Goal: Task Accomplishment & Management: Manage account settings

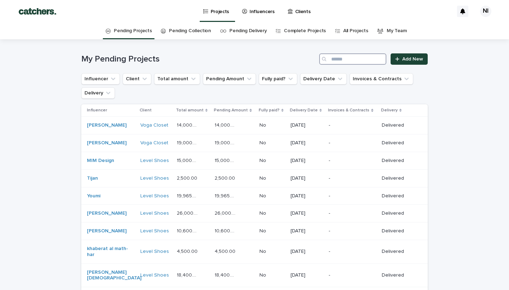
click at [344, 59] on input "Search" at bounding box center [352, 58] width 67 height 11
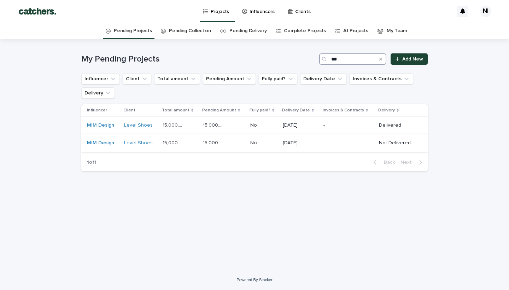
type input "***"
click at [294, 139] on div "[DATE]" at bounding box center [300, 142] width 35 height 7
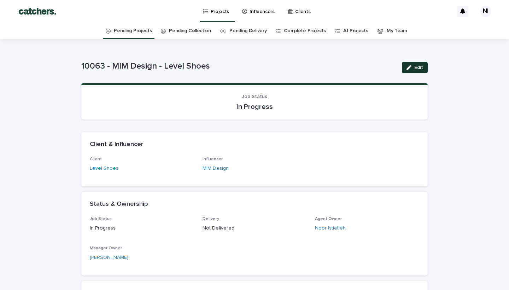
click at [411, 63] on button "Edit" at bounding box center [415, 67] width 26 height 11
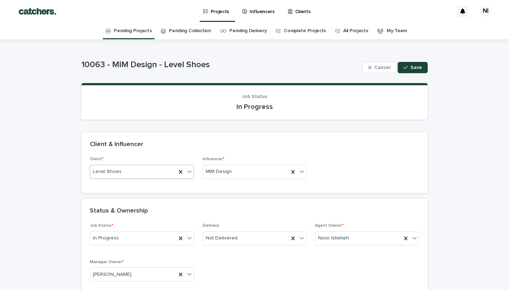
click at [162, 174] on div "Level Shoes" at bounding box center [133, 172] width 86 height 12
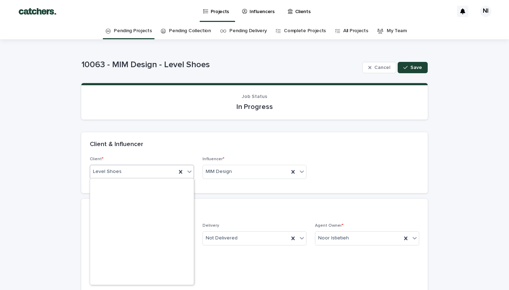
scroll to position [5445, 0]
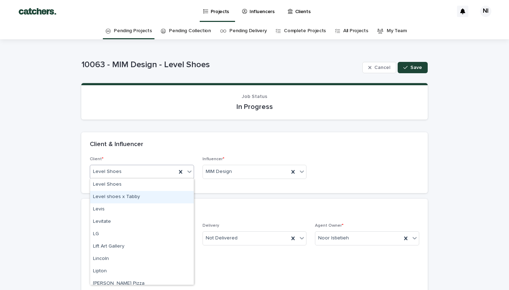
click at [140, 194] on div "Level shoes x Tabby" at bounding box center [142, 197] width 104 height 12
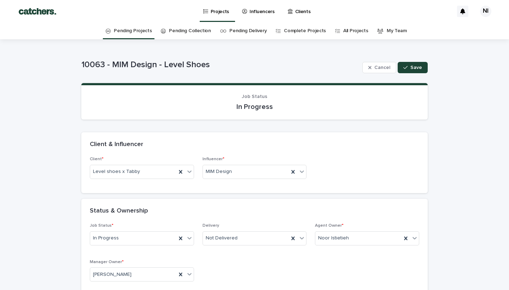
click at [289, 141] on div "Client & Influencer" at bounding box center [253, 145] width 327 height 8
click at [413, 68] on span "Save" at bounding box center [416, 67] width 12 height 5
